Goal: Find specific page/section: Find specific page/section

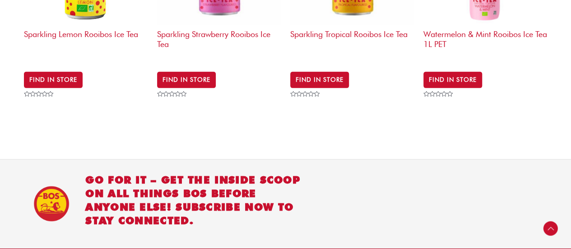
scroll to position [1482, 0]
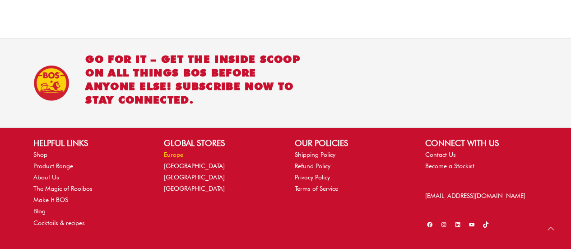
click at [173, 151] on link "Europe" at bounding box center [173, 154] width 19 height 7
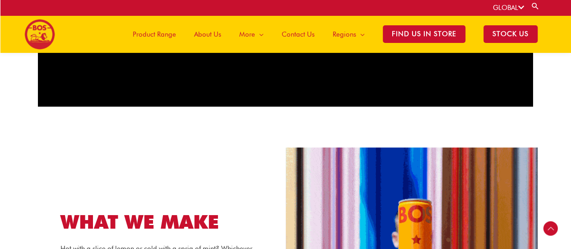
scroll to position [708, 0]
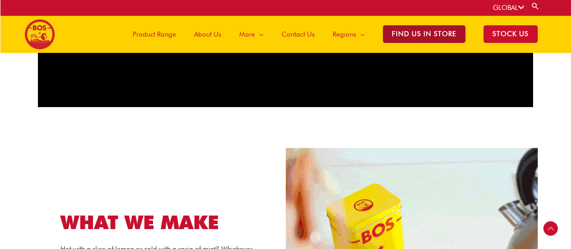
click at [417, 36] on span "Find Us in Store" at bounding box center [424, 34] width 83 height 18
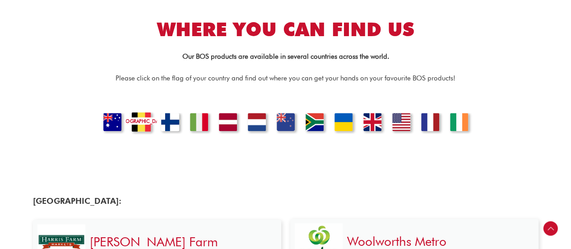
click at [138, 119] on link "[GEOGRAPHIC_DATA]" at bounding box center [141, 123] width 31 height 22
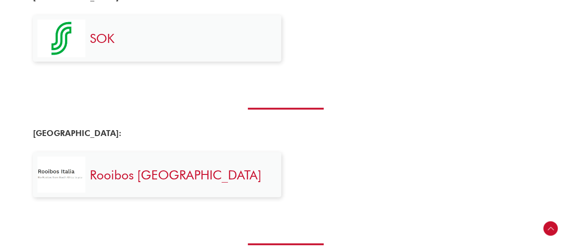
scroll to position [567, 0]
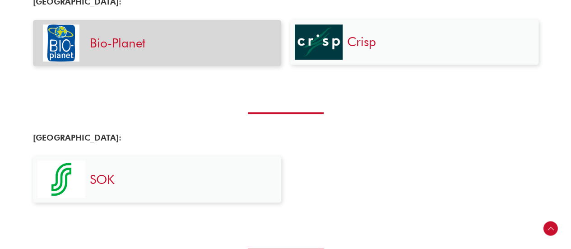
click at [137, 48] on link "Bio-Planet" at bounding box center [118, 42] width 56 height 15
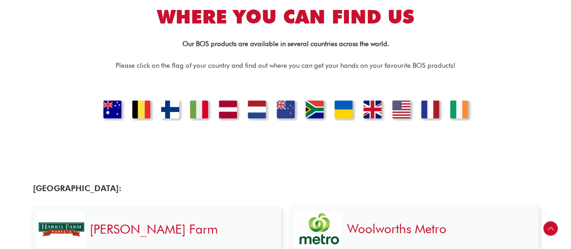
scroll to position [0, 0]
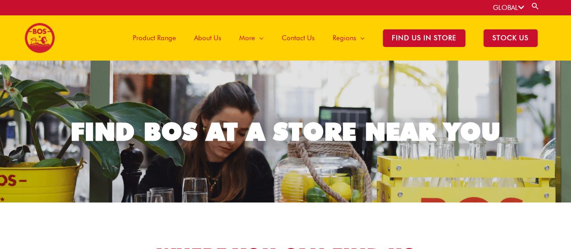
click at [315, 34] on span "Contact Us" at bounding box center [298, 37] width 33 height 27
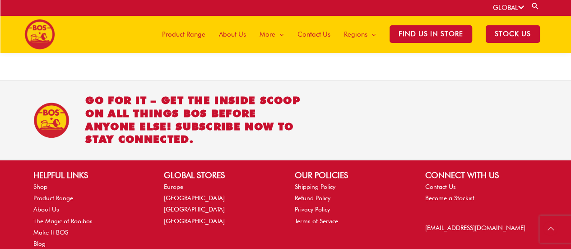
scroll to position [443, 0]
